Goal: Information Seeking & Learning: Check status

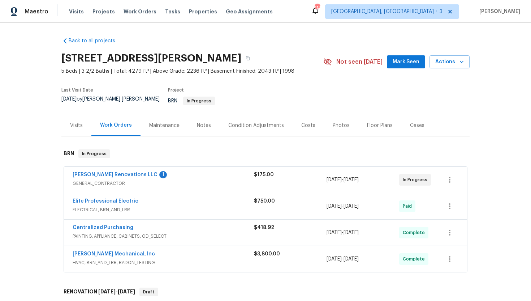
click at [183, 181] on span "GENERAL_CONTRACTOR" at bounding box center [163, 183] width 181 height 7
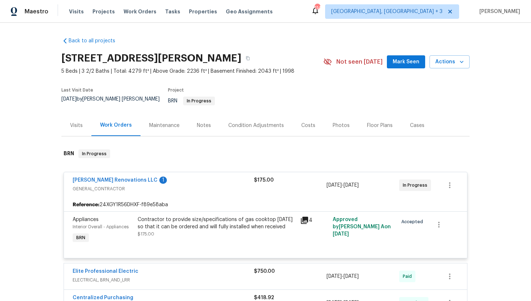
scroll to position [24, 0]
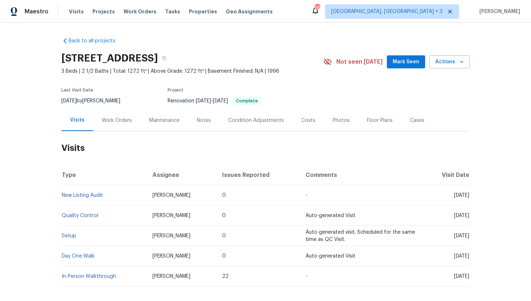
drag, startPoint x: 439, startPoint y: 195, endPoint x: 468, endPoint y: 197, distance: 29.3
click at [468, 197] on span "[DATE]" at bounding box center [461, 195] width 15 height 5
copy span "[DATE]"
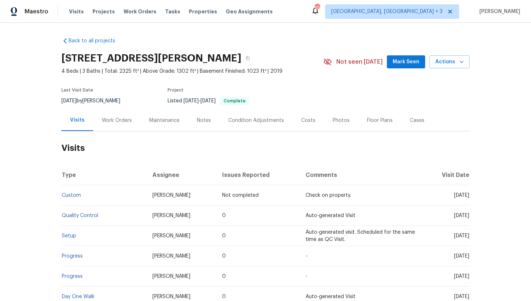
click at [116, 122] on div "Work Orders" at bounding box center [117, 120] width 30 height 7
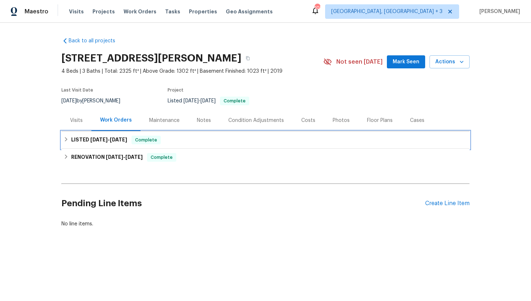
click at [125, 135] on h6 "LISTED [DATE] - [DATE]" at bounding box center [99, 139] width 56 height 9
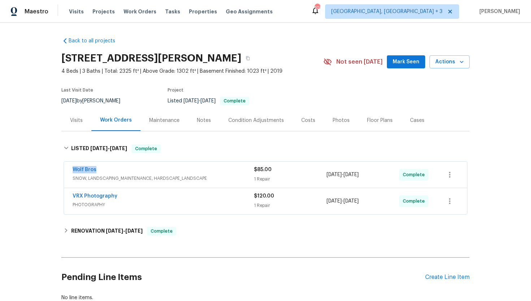
drag, startPoint x: 104, startPoint y: 169, endPoint x: 67, endPoint y: 169, distance: 37.2
click at [67, 169] on div "Wolf Bros SNOW, LANDSCAPING_MAINTENANCE, HARDSCAPE_LANDSCAPE $85.00 1 Repair [D…" at bounding box center [265, 174] width 403 height 26
copy link "Wolf Bros"
drag, startPoint x: 380, startPoint y: 175, endPoint x: 318, endPoint y: 176, distance: 62.5
click at [318, 176] on div "Wolf Bros SNOW, LANDSCAPING_MAINTENANCE, HARDSCAPE_LANDSCAPE $85.00 1 Repair [D…" at bounding box center [257, 174] width 368 height 17
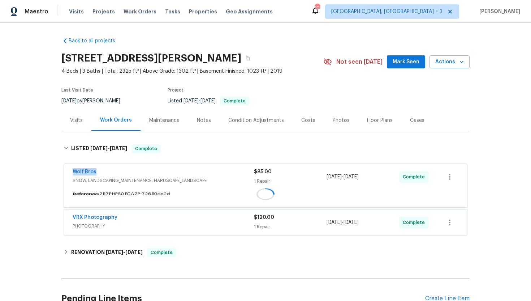
copy div "[DATE] - [DATE]"
